Goal: Task Accomplishment & Management: Manage account settings

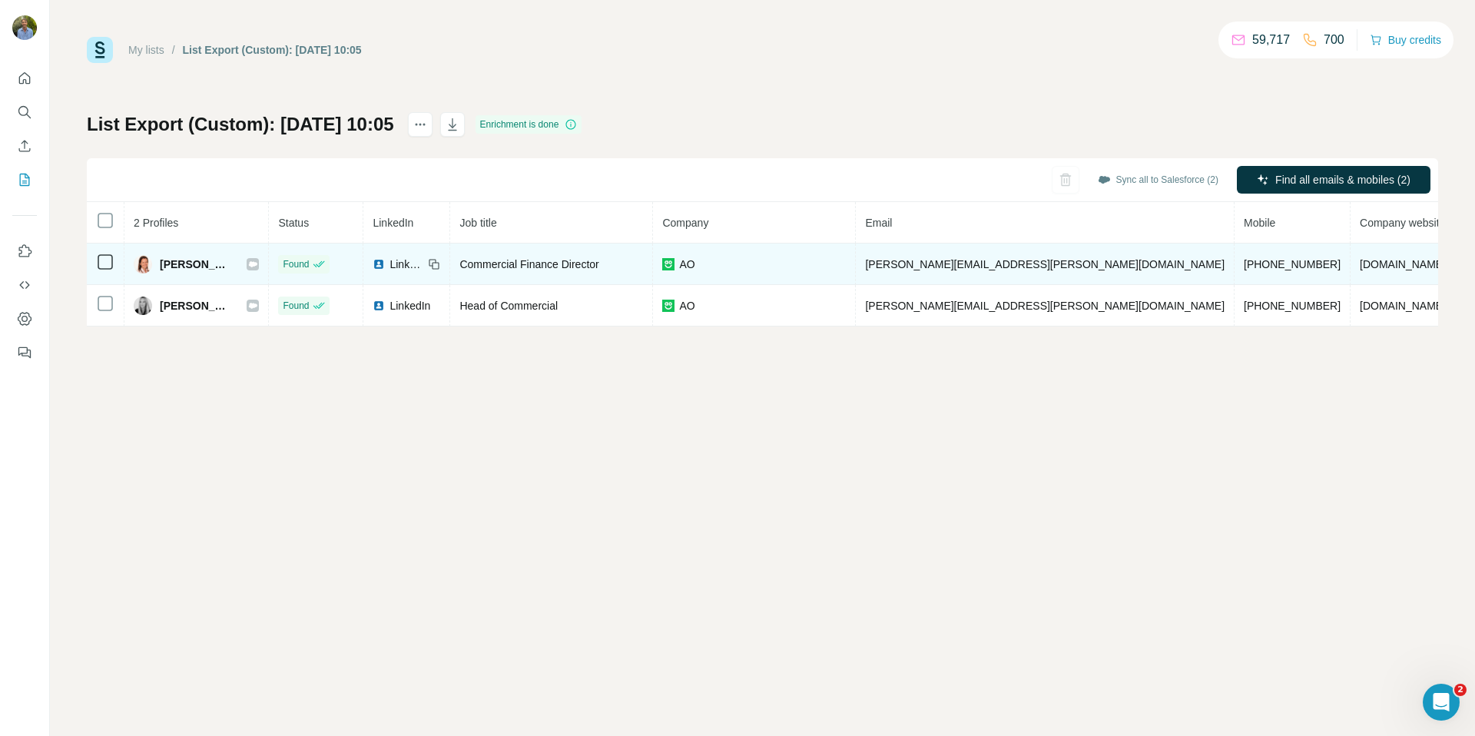
click at [197, 267] on span "Caroline Moran" at bounding box center [195, 264] width 71 height 15
click at [116, 264] on td at bounding box center [106, 264] width 38 height 41
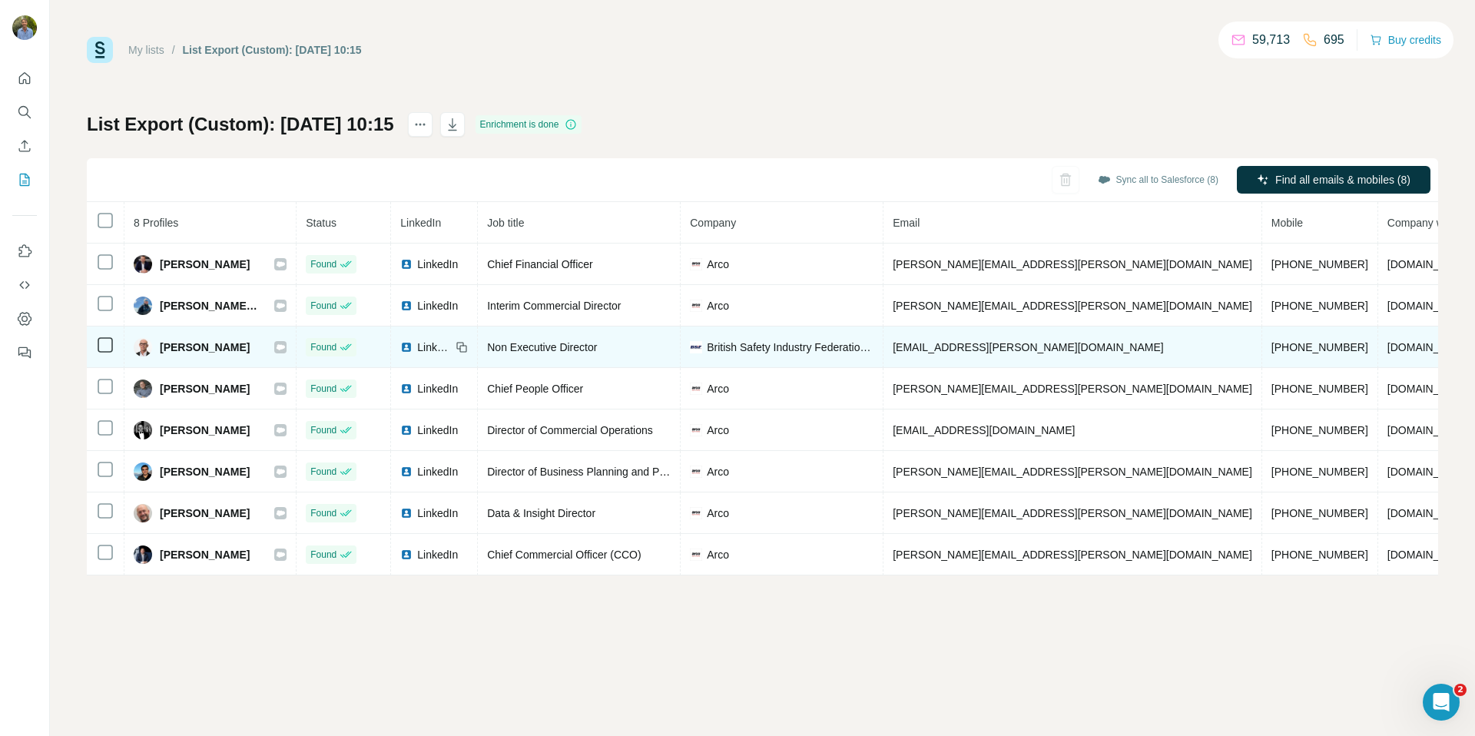
click at [277, 346] on icon at bounding box center [281, 346] width 8 height 5
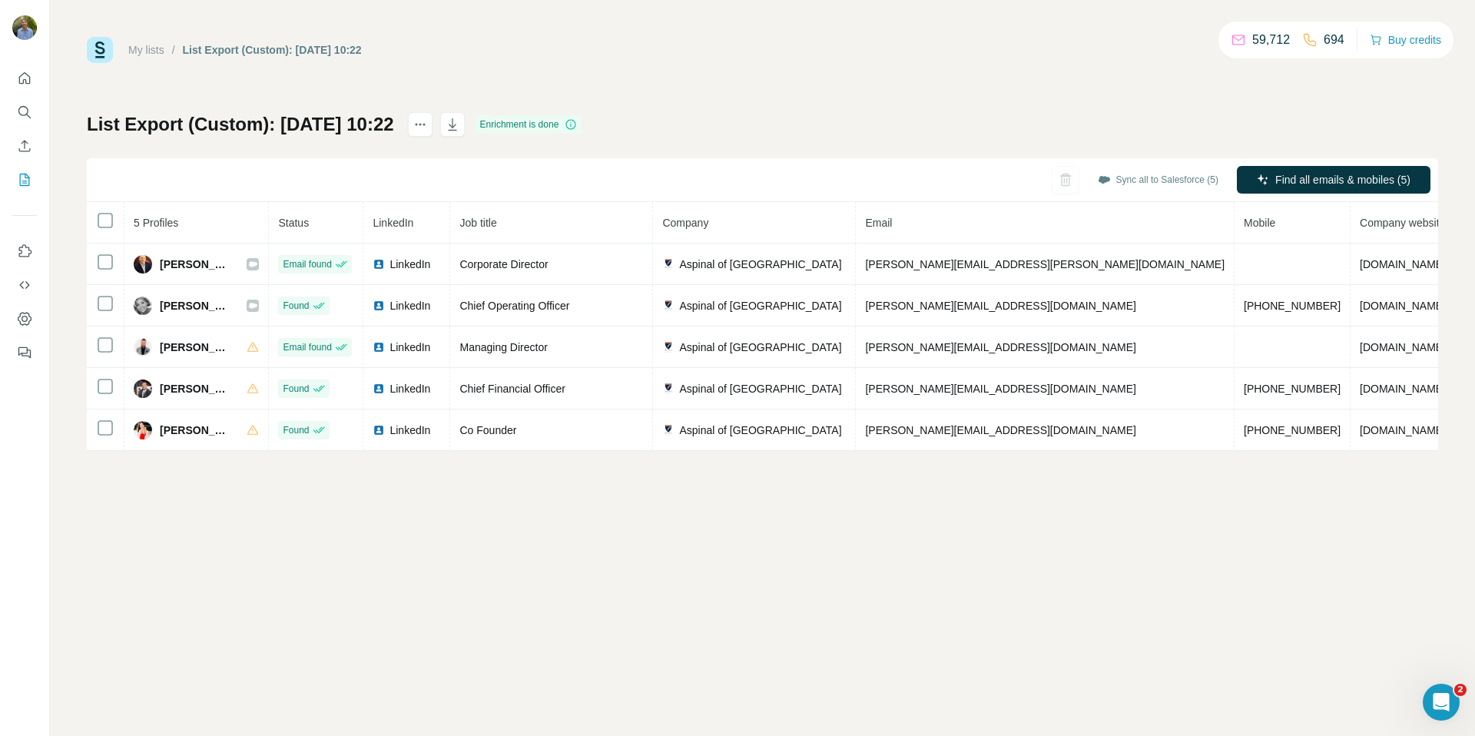
click at [338, 532] on div "My lists / List Export (Custom): 01/10/2025 10:22 59,712 694 Buy credits List E…" at bounding box center [762, 368] width 1425 height 736
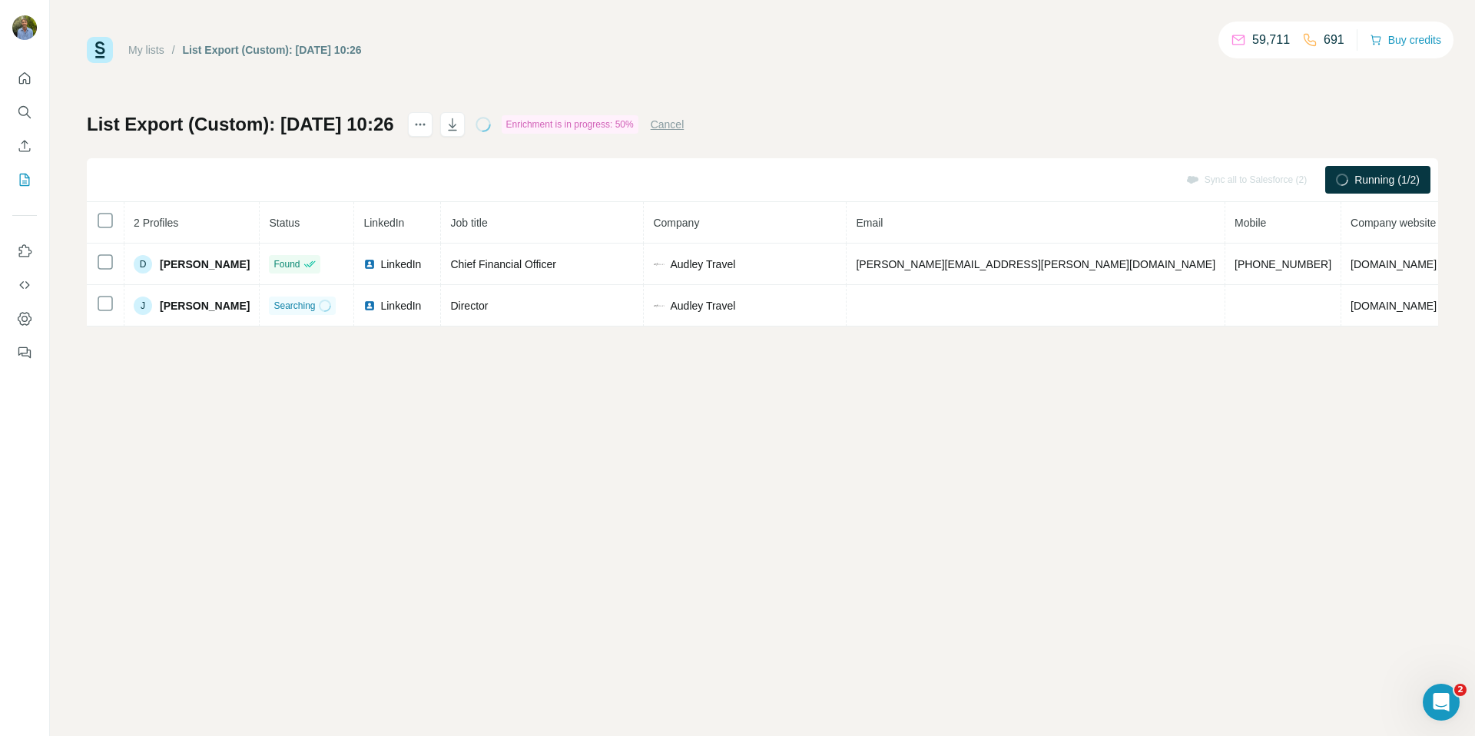
click at [503, 405] on div "My lists / List Export (Custom): 01/10/2025 10:26 59,711 691 Buy credits List E…" at bounding box center [762, 368] width 1425 height 736
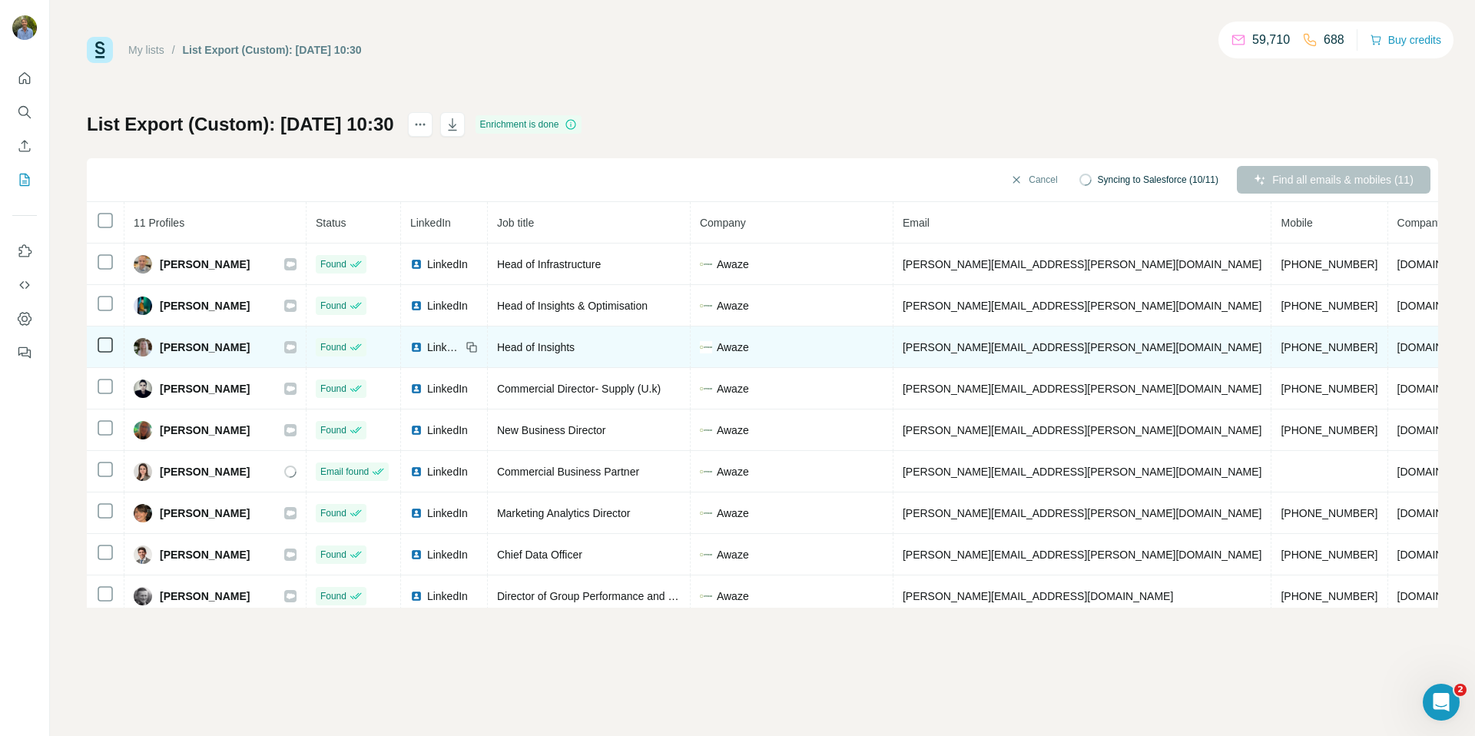
click at [286, 349] on icon at bounding box center [290, 347] width 9 height 12
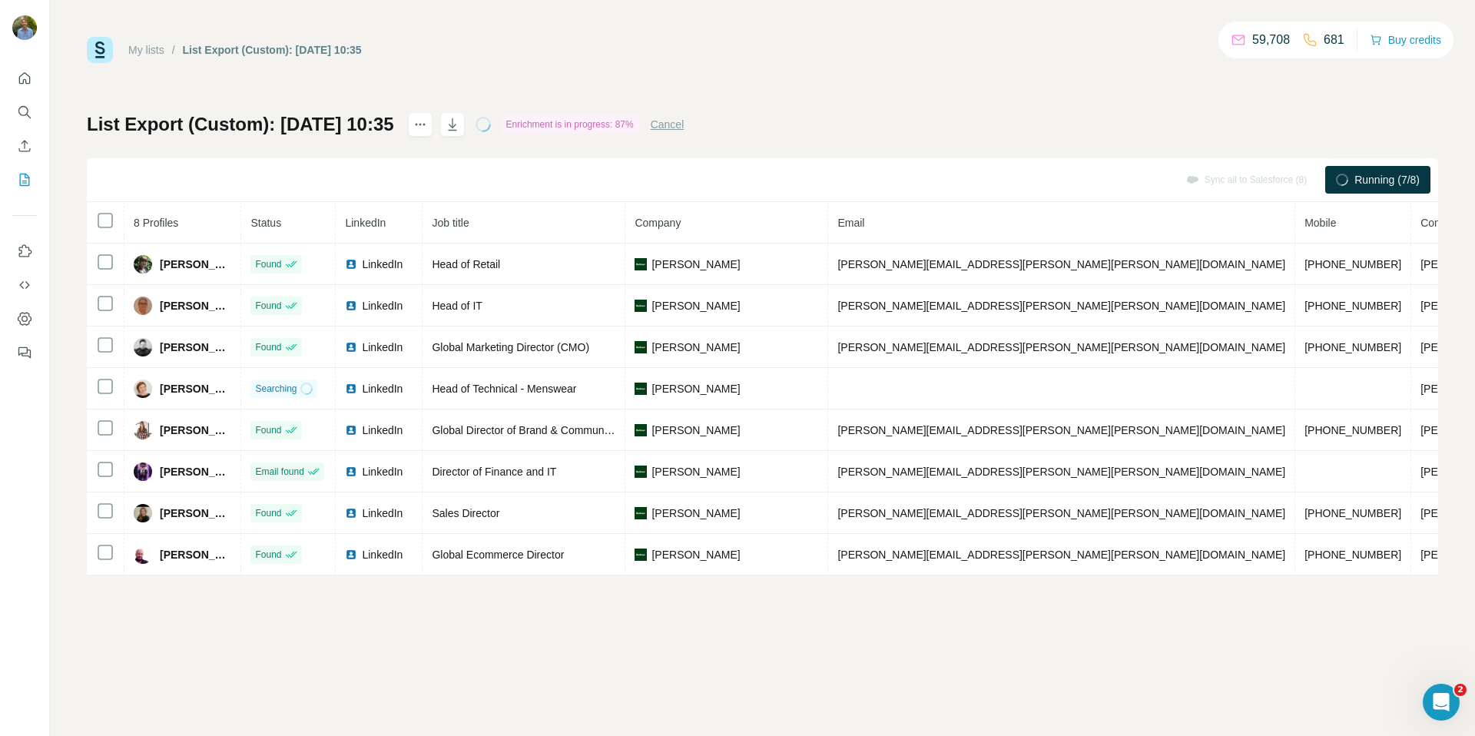
click at [858, 117] on div "List Export (Custom): 01/10/2025 10:35 Enrichment is in progress: 87% Cancel Sy…" at bounding box center [763, 343] width 1352 height 463
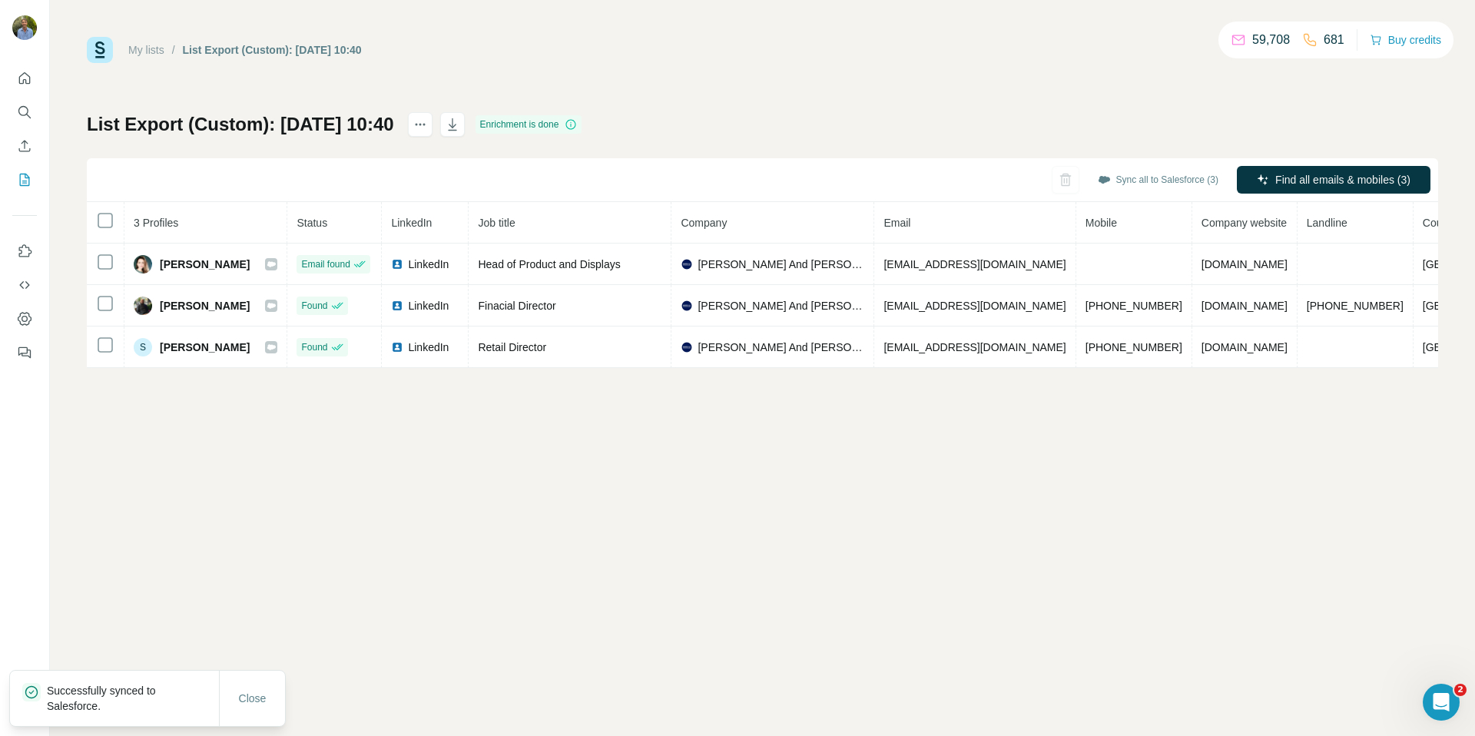
click at [893, 131] on div "List Export (Custom): [DATE] 10:40 Enrichment is done Sync all to Salesforce (3…" at bounding box center [763, 240] width 1352 height 256
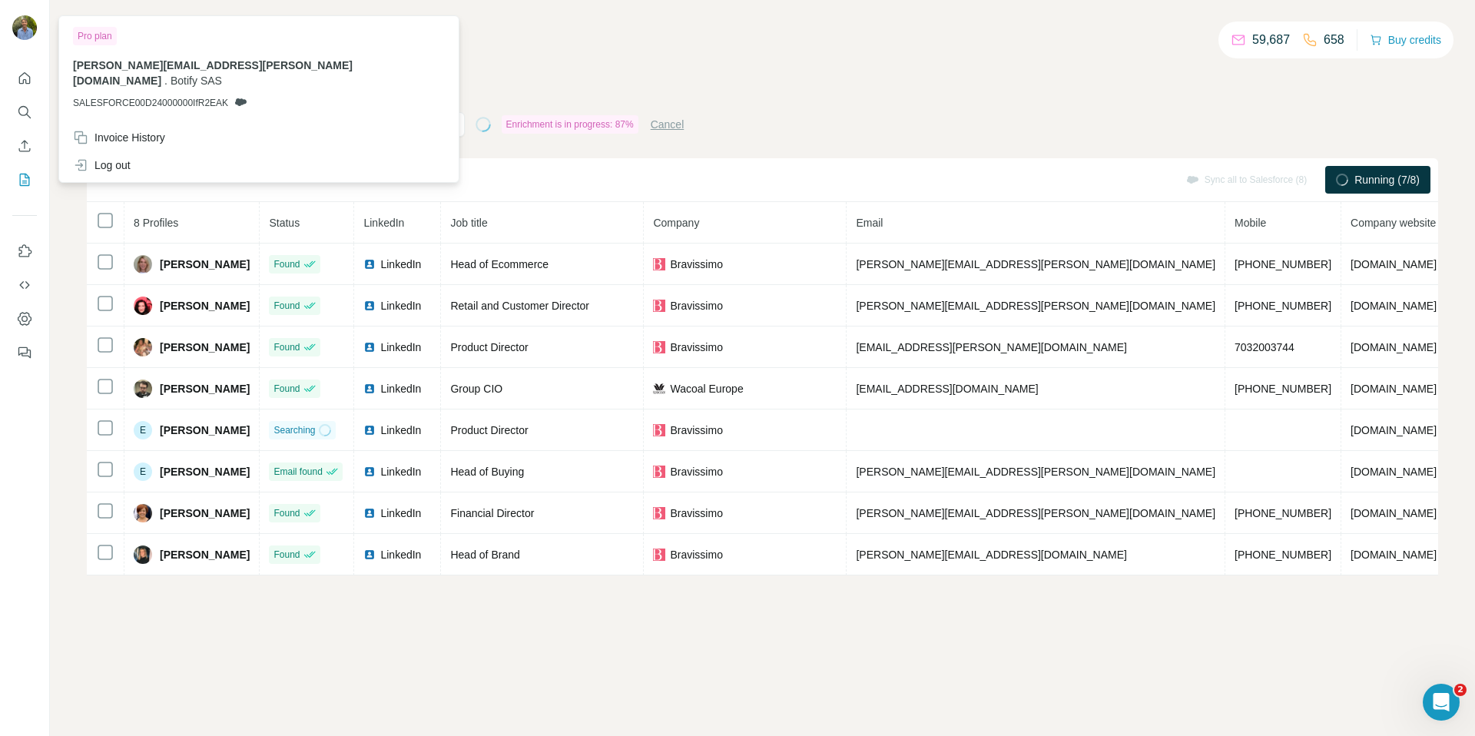
click at [851, 106] on div "My lists / List Export (Custom): [DATE] 10:43 59,687 658 Buy credits List Expor…" at bounding box center [763, 306] width 1352 height 539
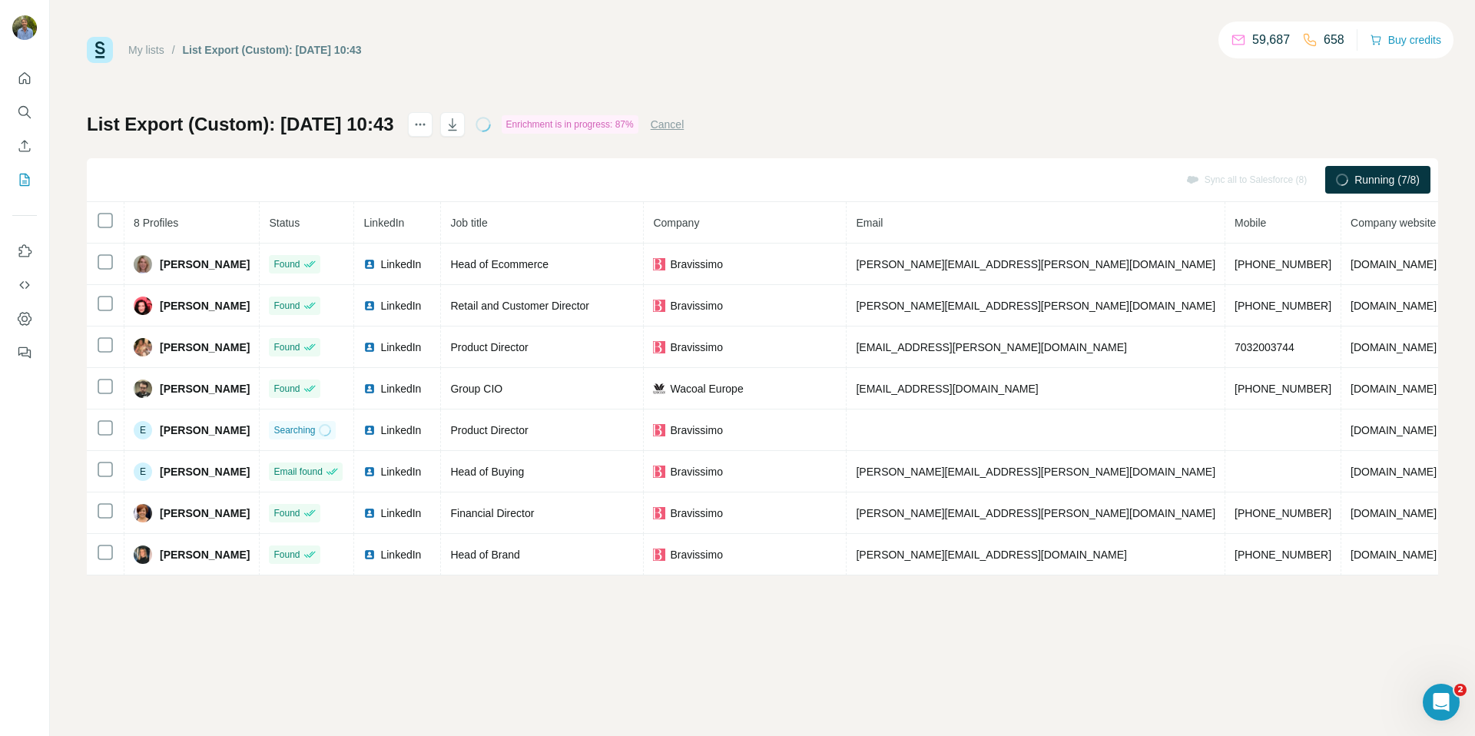
click at [943, 70] on div "My lists / List Export (Custom): [DATE] 10:43 59,687 658 Buy credits List Expor…" at bounding box center [763, 306] width 1352 height 539
click at [619, 129] on div "Enrichment is in progress: 87%" at bounding box center [570, 124] width 137 height 18
click at [725, 59] on div "My lists / List Export (Custom): 01/10/2025 10:43 59,687 658 Buy credits" at bounding box center [763, 50] width 1352 height 26
click at [801, 97] on div "My lists / List Export (Custom): 01/10/2025 10:43 59,687 658 Buy credits List E…" at bounding box center [763, 306] width 1352 height 539
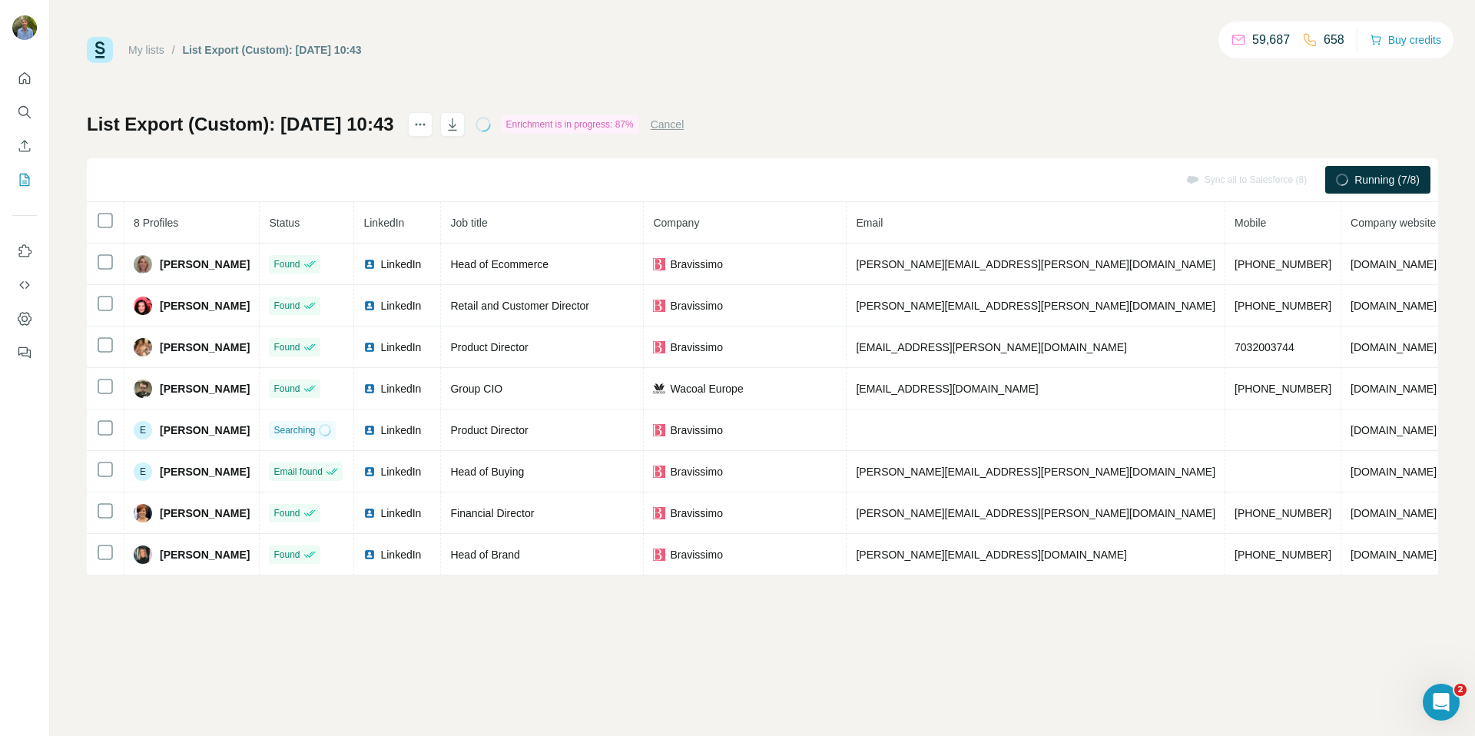
click at [801, 97] on div "My lists / List Export (Custom): [DATE] 10:43 59,687 658 Buy credits List Expor…" at bounding box center [763, 306] width 1352 height 539
click at [801, 96] on div "My lists / List Export (Custom): [DATE] 10:43 59,687 658 Buy credits List Expor…" at bounding box center [763, 306] width 1352 height 539
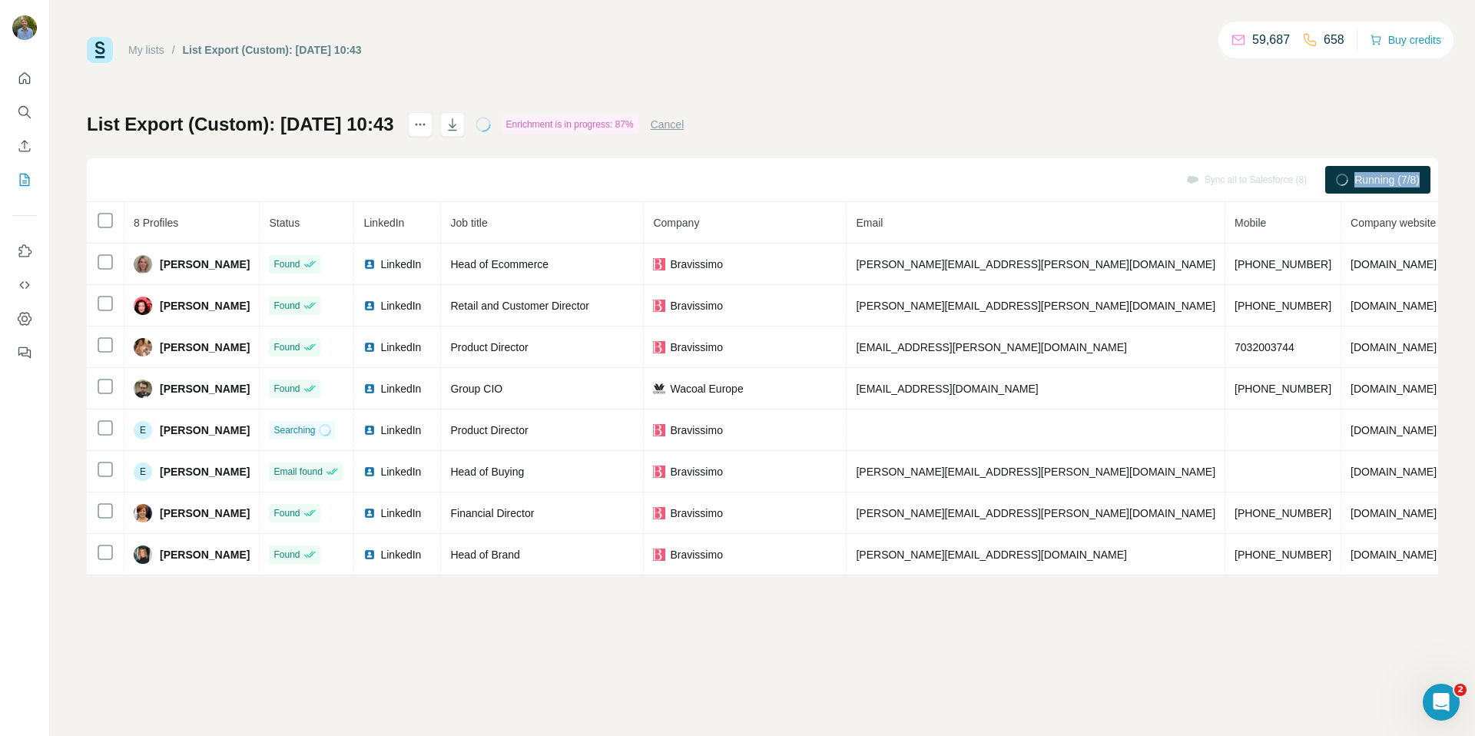
click at [801, 96] on div "My lists / List Export (Custom): [DATE] 10:43 59,687 658 Buy credits List Expor…" at bounding box center [763, 306] width 1352 height 539
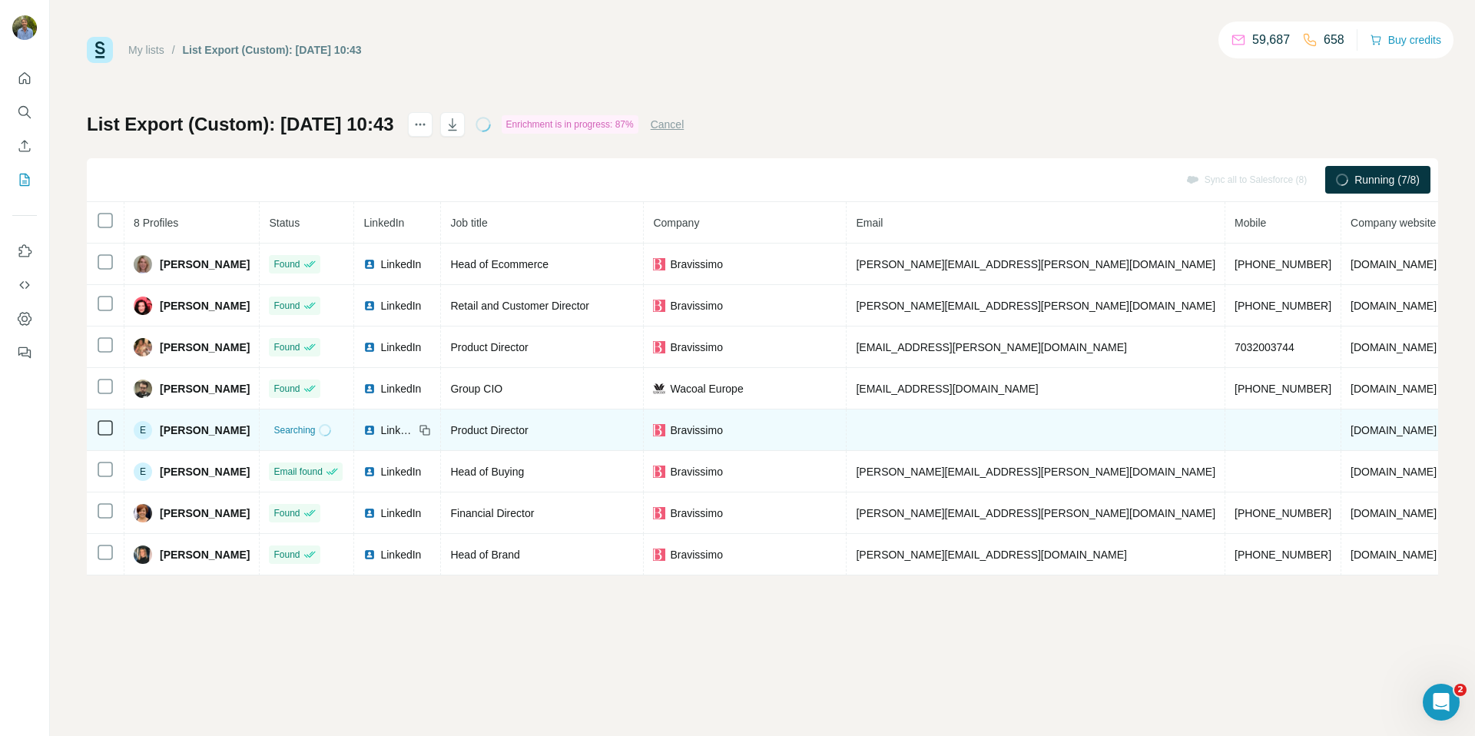
click at [625, 417] on td "Product Director" at bounding box center [542, 430] width 203 height 41
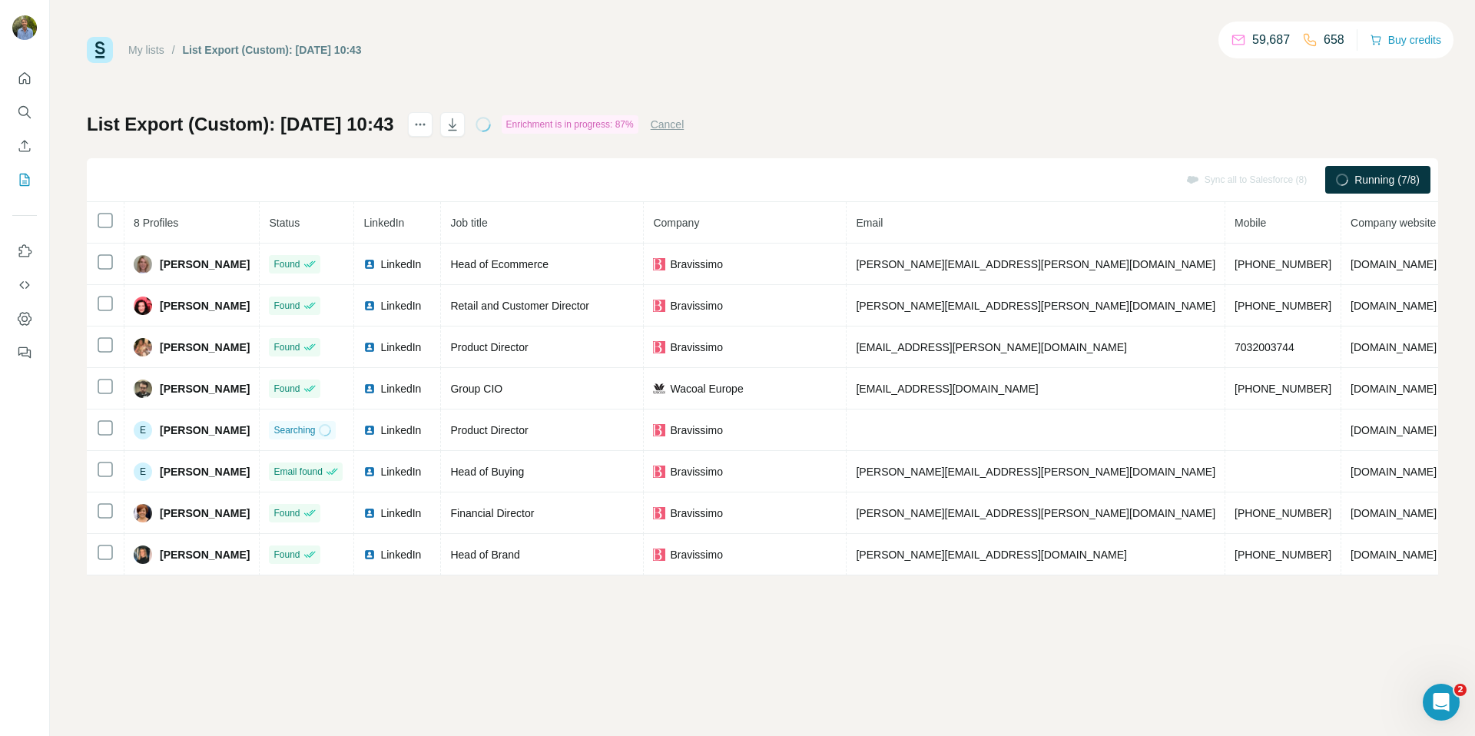
click at [841, 83] on div "My lists / List Export (Custom): [DATE] 10:43 59,687 658 Buy credits List Expor…" at bounding box center [763, 306] width 1352 height 539
click at [825, 121] on div "List Export (Custom): [DATE] 10:43 Enrichment is in progress: 87% Cancel Sync a…" at bounding box center [763, 343] width 1352 height 463
click at [842, 97] on div "My lists / List Export (Custom): [DATE] 10:43 59,687 658 Buy credits List Expor…" at bounding box center [763, 306] width 1352 height 539
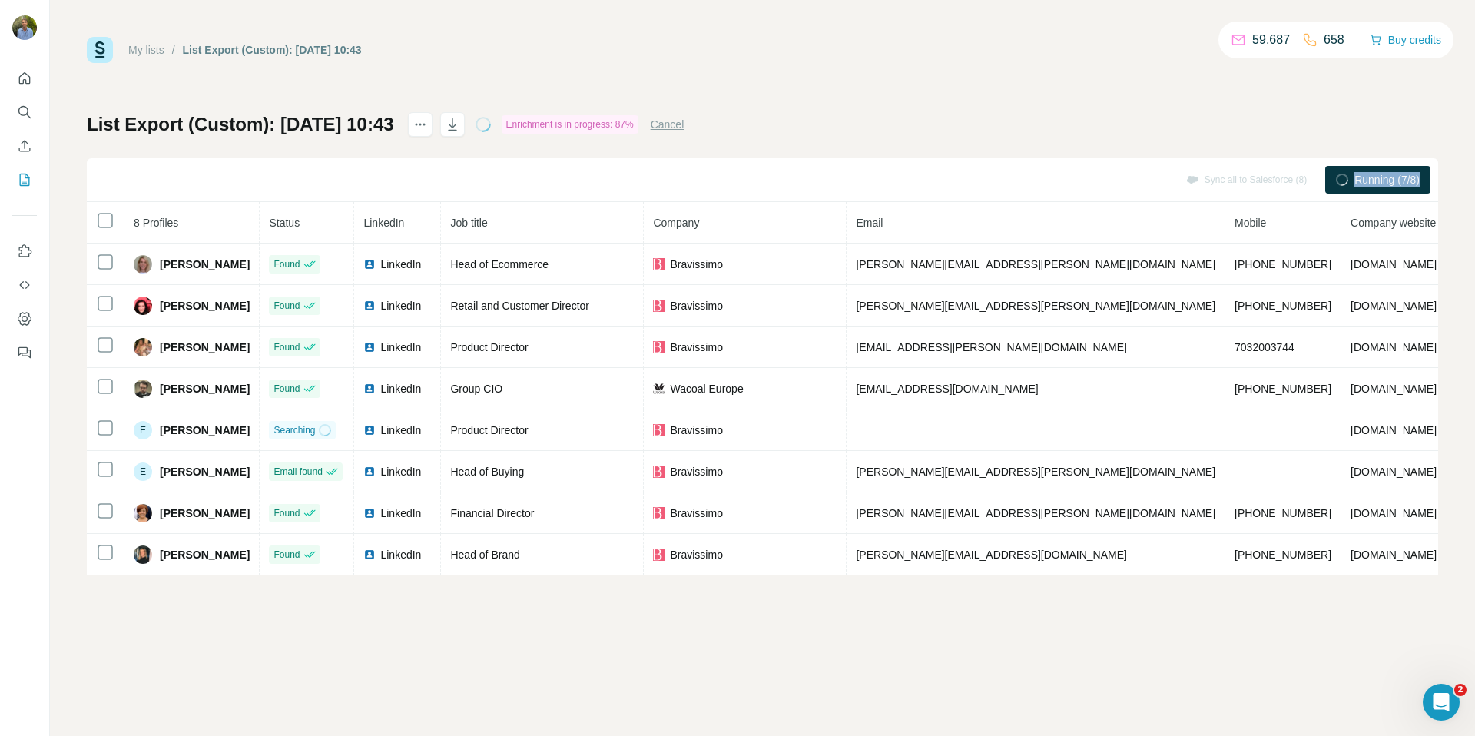
click at [842, 97] on div "My lists / List Export (Custom): [DATE] 10:43 59,687 658 Buy credits List Expor…" at bounding box center [763, 306] width 1352 height 539
click at [782, 68] on div "My lists / List Export (Custom): [DATE] 10:43 59,687 658 Buy credits List Expor…" at bounding box center [763, 306] width 1352 height 539
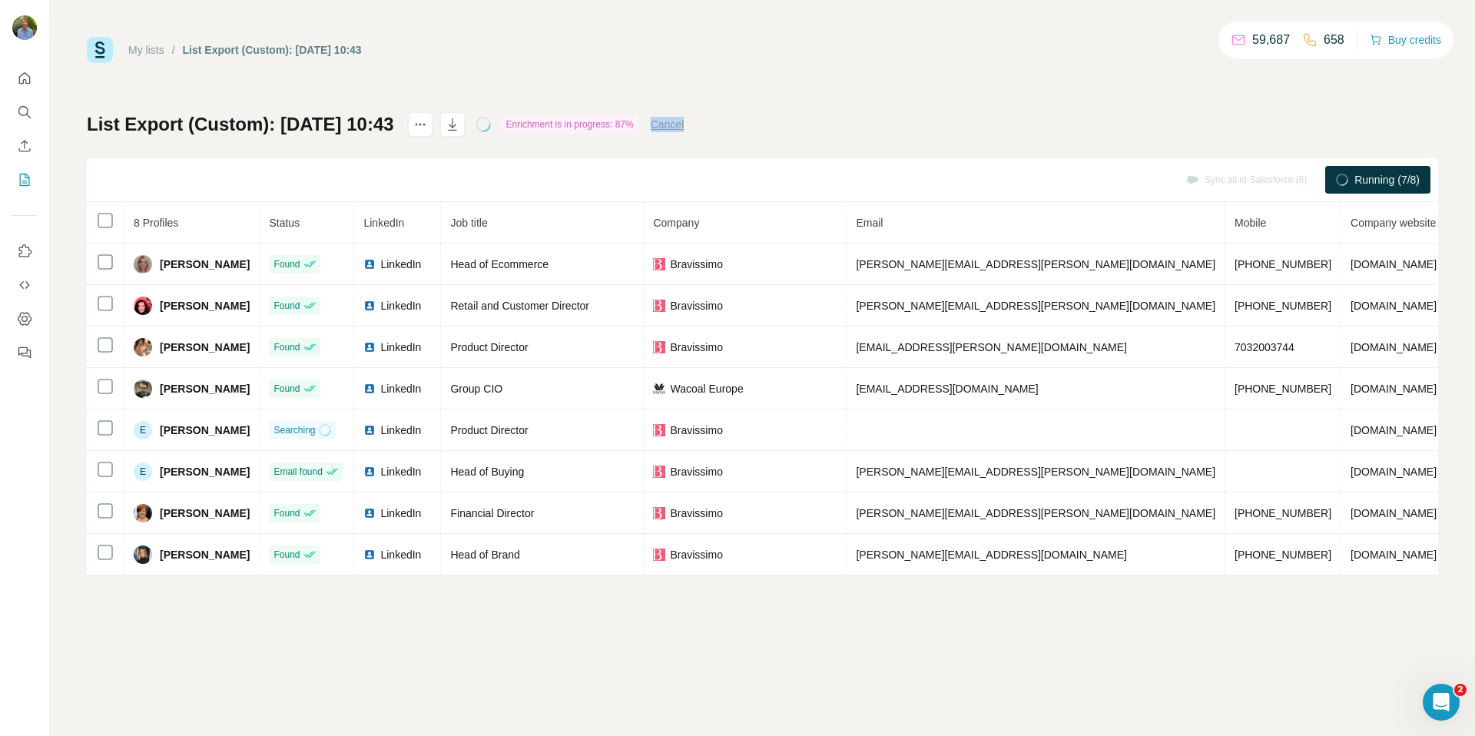
click at [782, 68] on div "My lists / List Export (Custom): [DATE] 10:43 59,687 658 Buy credits List Expor…" at bounding box center [763, 306] width 1352 height 539
click at [881, 77] on div "My lists / List Export (Custom): [DATE] 10:43 59,687 658 Buy credits List Expor…" at bounding box center [763, 306] width 1352 height 539
click at [1111, 12] on div "My lists / List Export (Custom): [DATE] 10:43 59,687 658 Buy credits List Expor…" at bounding box center [762, 368] width 1425 height 736
click at [1077, 52] on div "My lists / List Export (Custom): [DATE] 10:43 59,687 658 Buy credits" at bounding box center [763, 50] width 1352 height 26
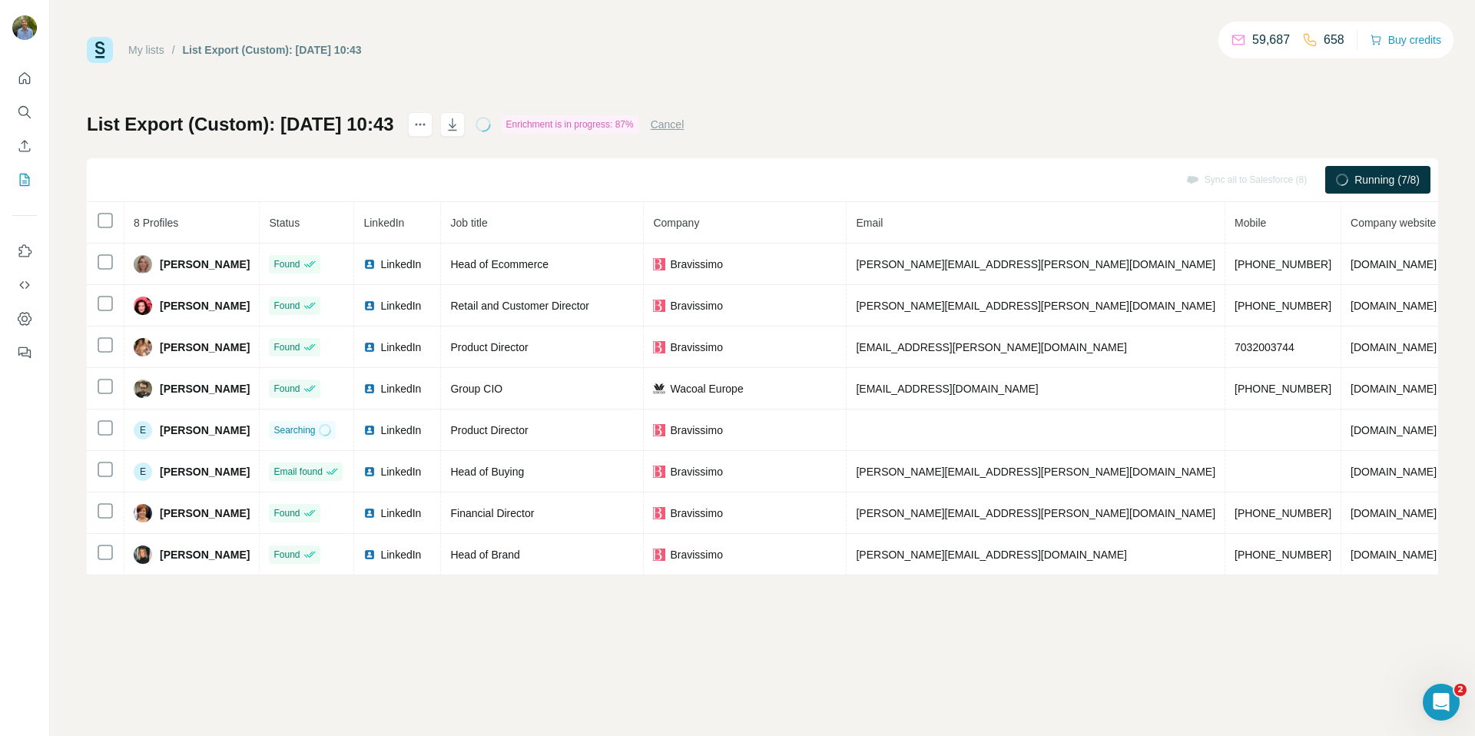
click at [895, 81] on div "My lists / List Export (Custom): [DATE] 10:43 59,687 658 Buy credits List Expor…" at bounding box center [763, 306] width 1352 height 539
click at [1346, 175] on div "Running (7/8)" at bounding box center [1377, 180] width 105 height 28
click at [1187, 168] on div "Sync to Salesforce (1)" at bounding box center [1252, 180] width 131 height 28
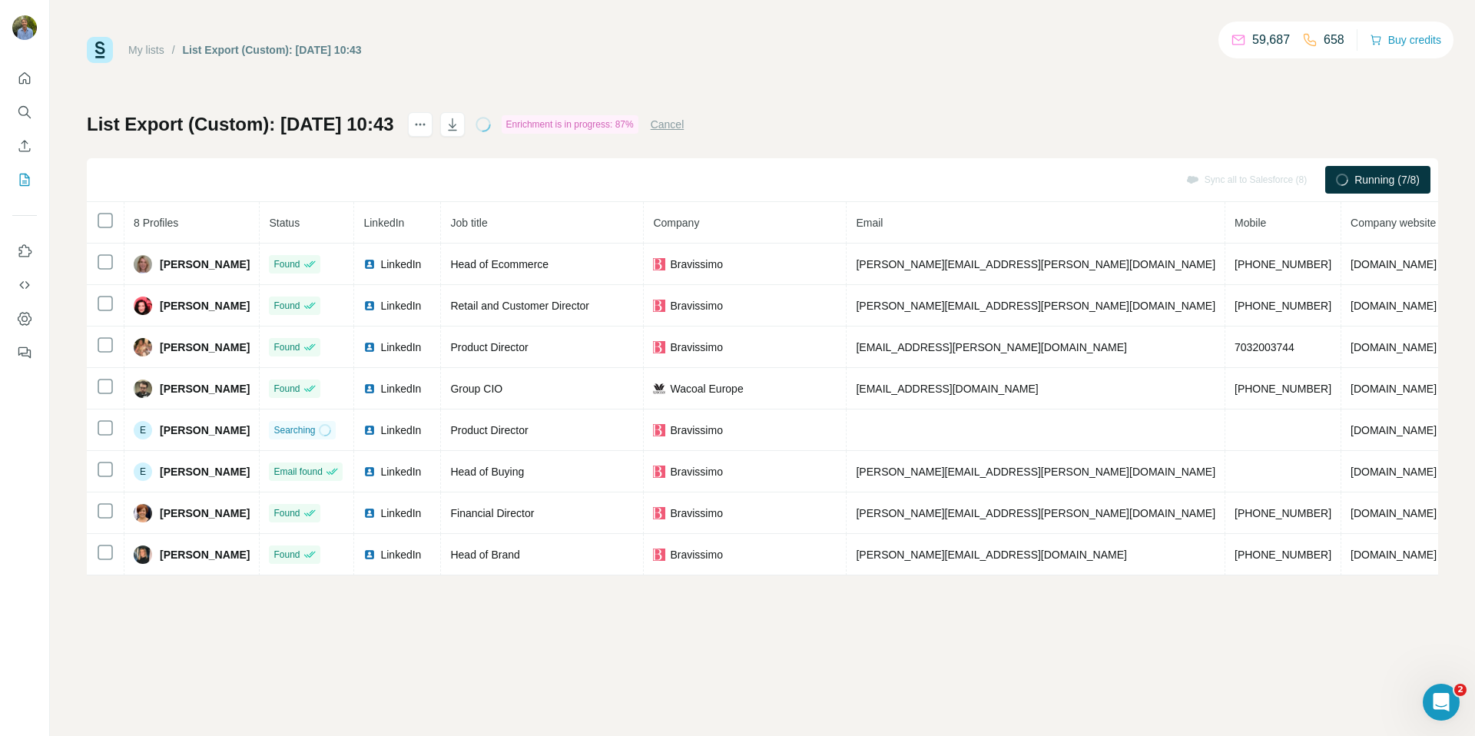
click at [685, 128] on button "Cancel" at bounding box center [668, 124] width 34 height 15
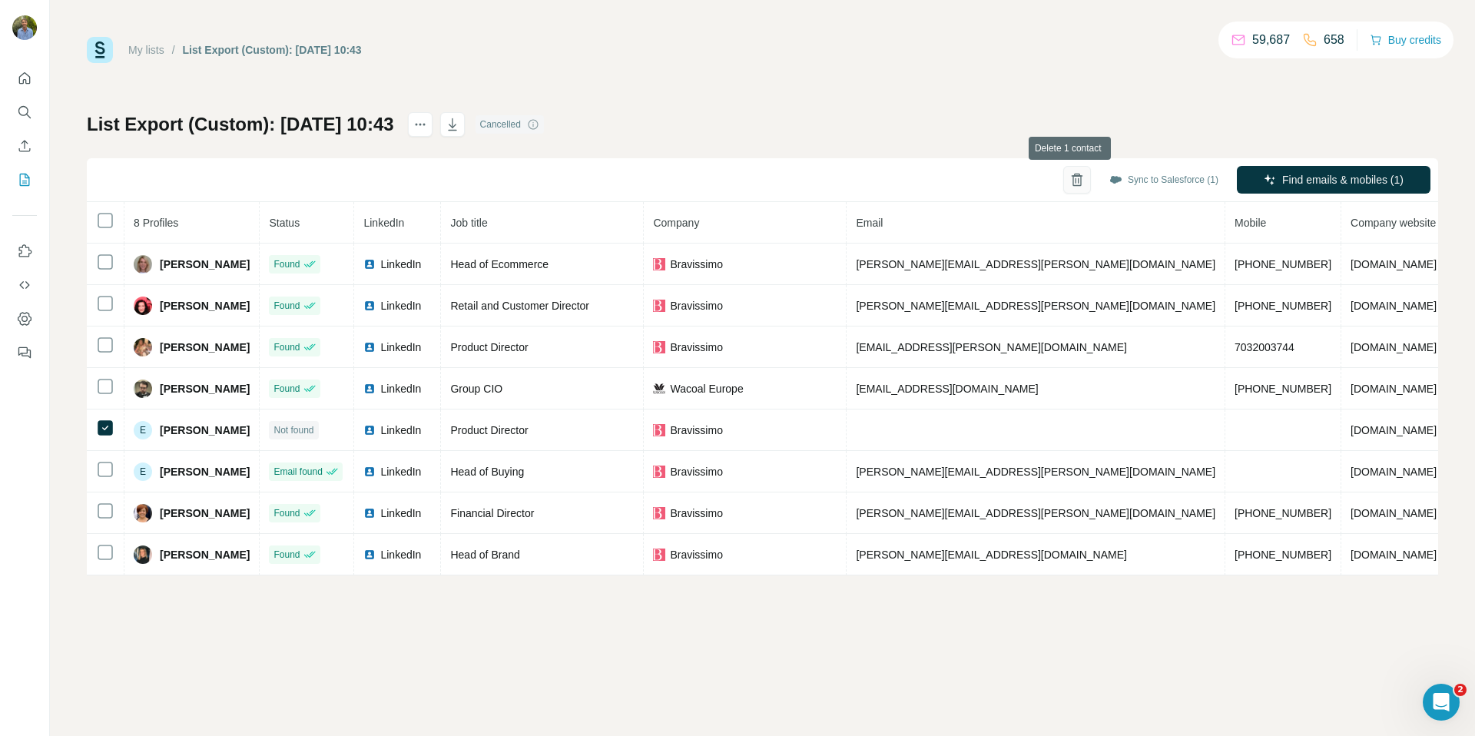
click at [1072, 172] on icon "button" at bounding box center [1077, 179] width 15 height 15
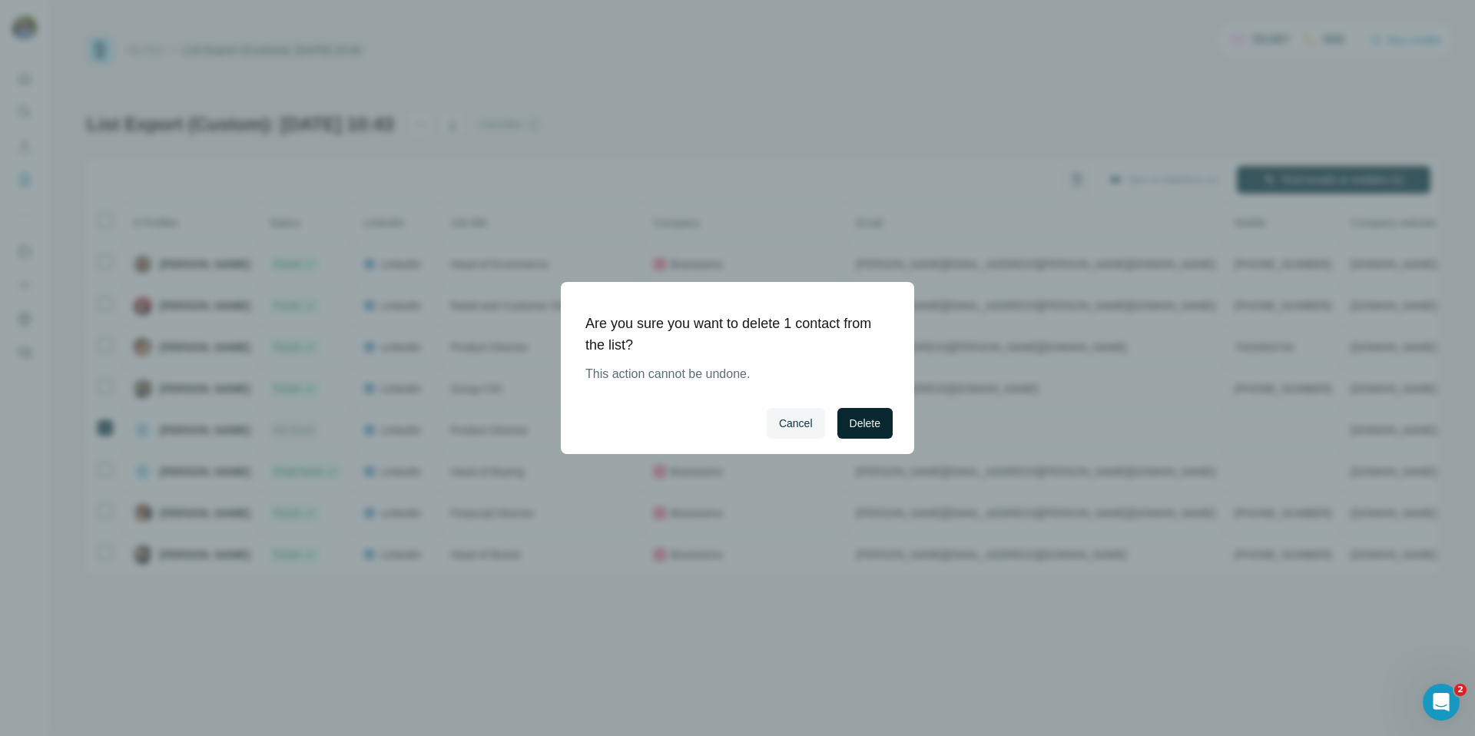
click at [884, 410] on button "Delete" at bounding box center [865, 423] width 55 height 31
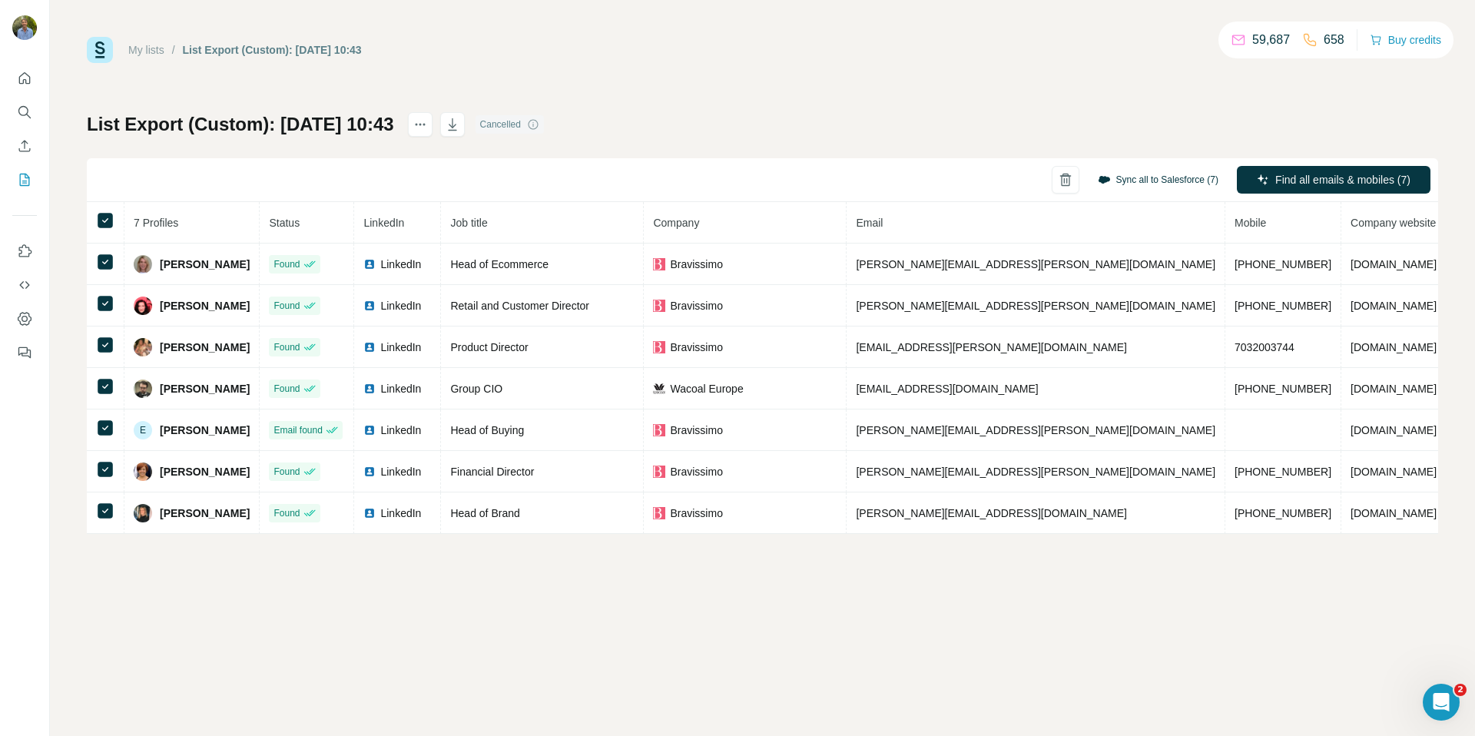
click at [1133, 184] on button "Sync all to Salesforce (7)" at bounding box center [1158, 179] width 142 height 23
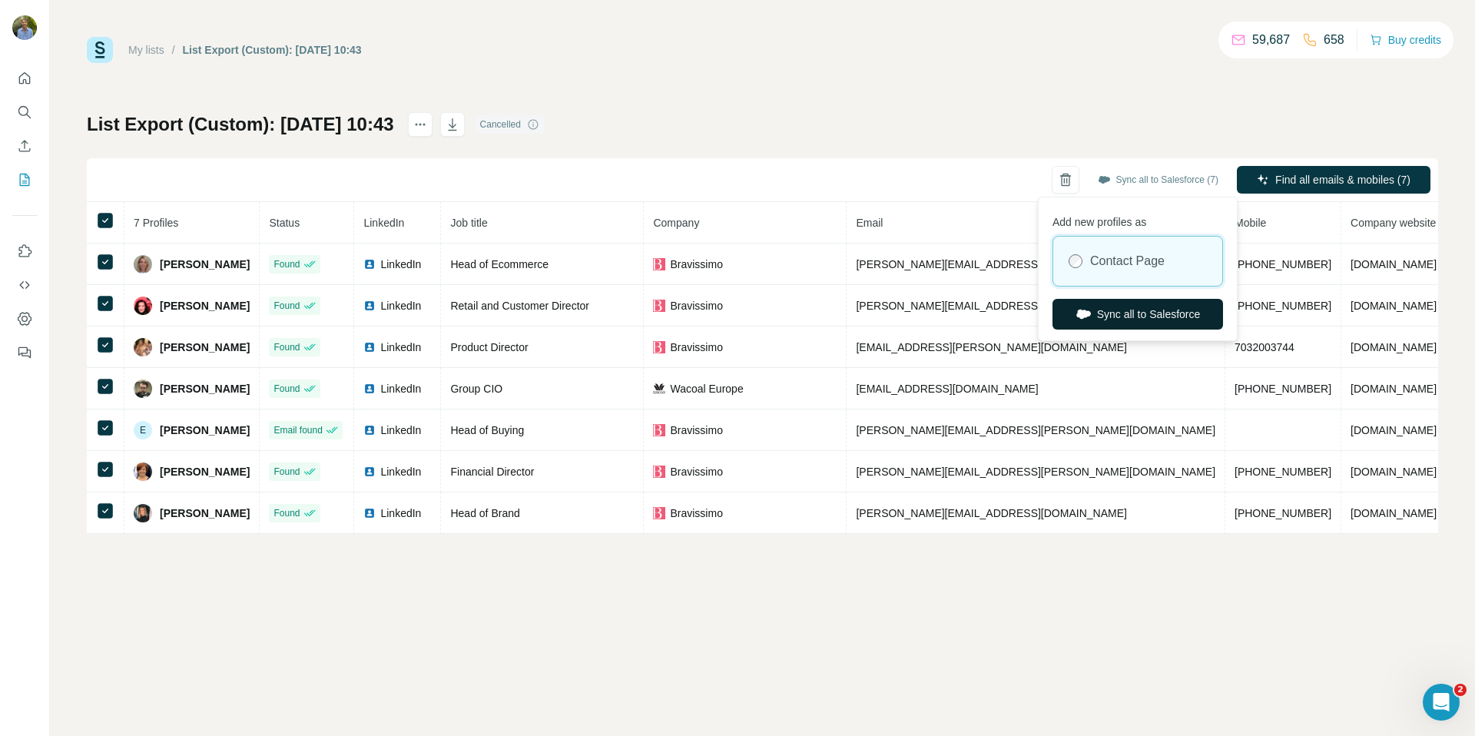
click at [1140, 313] on button "Sync all to Salesforce" at bounding box center [1138, 314] width 171 height 31
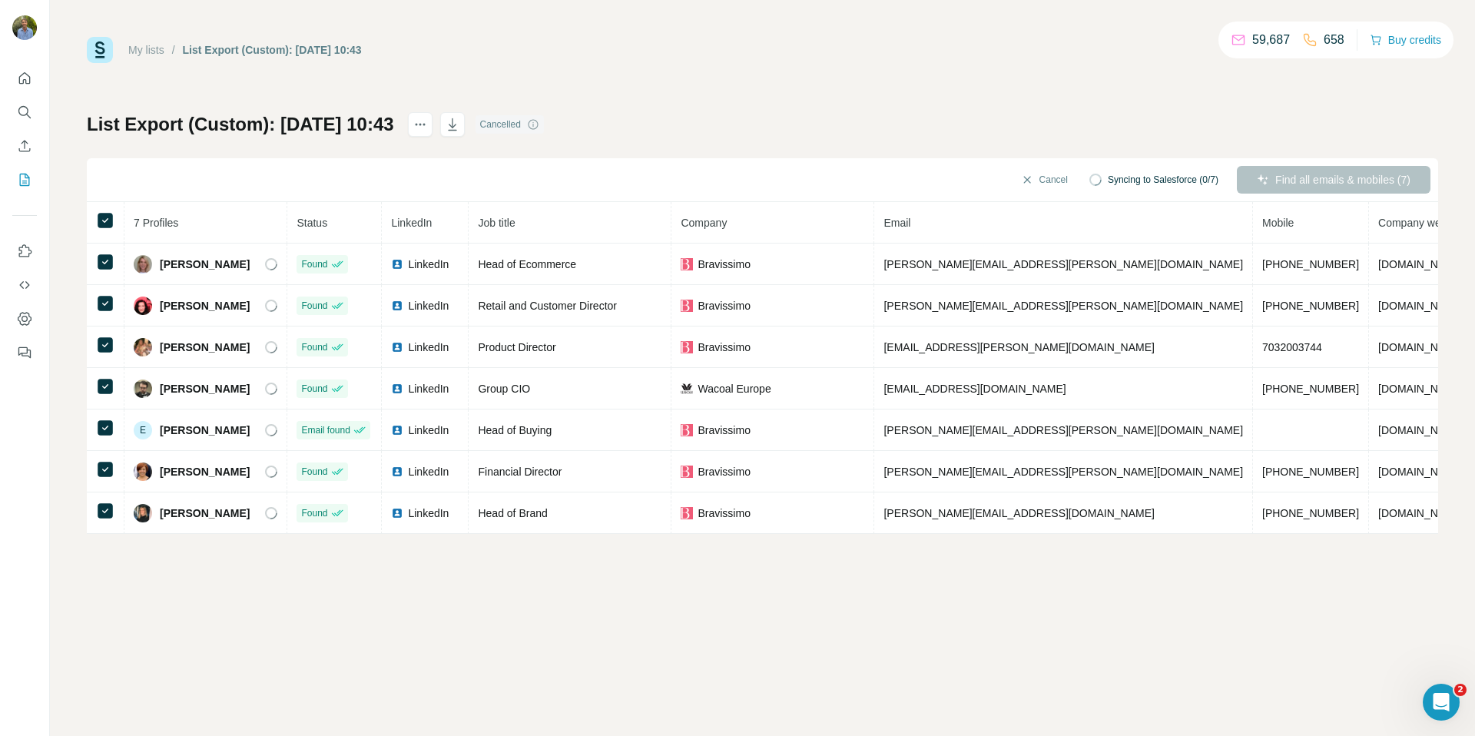
drag, startPoint x: 115, startPoint y: 180, endPoint x: 23, endPoint y: 154, distance: 95.8
click at [48, 158] on div "My lists / List Export (Custom): [DATE] 10:43 59,687 658 Buy credits List Expor…" at bounding box center [737, 368] width 1475 height 736
